Goal: Task Accomplishment & Management: Complete application form

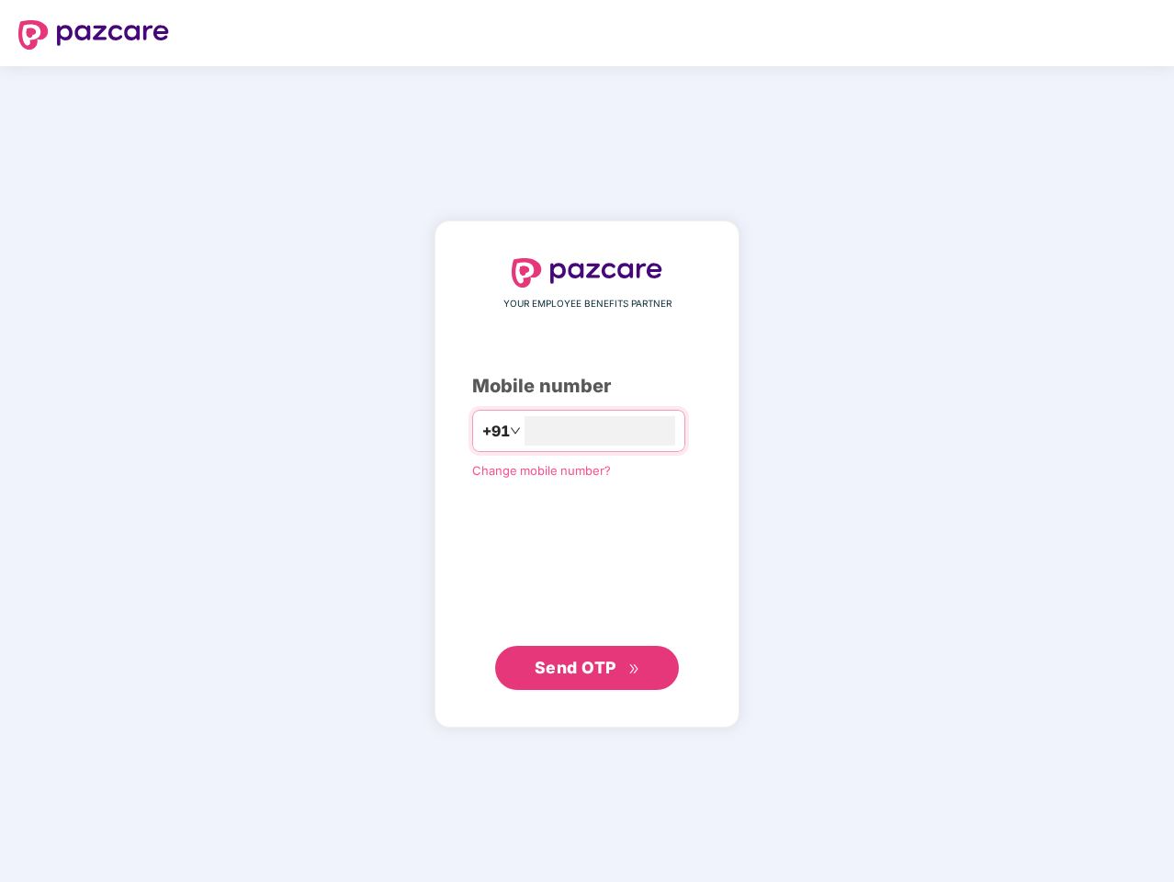
click at [587, 441] on input "number" at bounding box center [599, 430] width 151 height 29
click at [94, 35] on img at bounding box center [93, 34] width 151 height 29
click at [482, 431] on span "+91" at bounding box center [496, 431] width 28 height 23
click at [587, 668] on span "Send OTP" at bounding box center [576, 667] width 82 height 19
